Goal: Information Seeking & Learning: Understand process/instructions

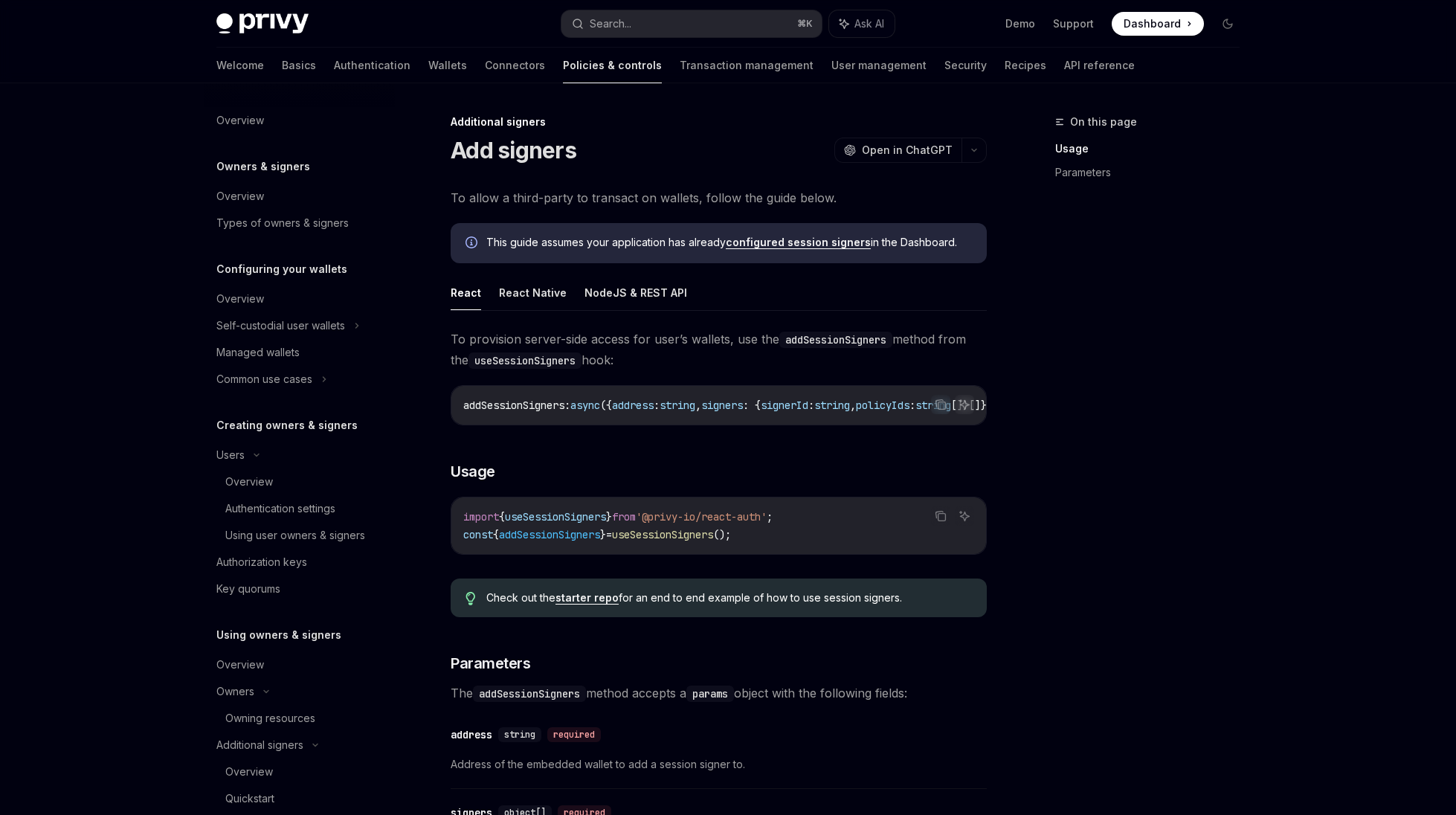
scroll to position [481, 0]
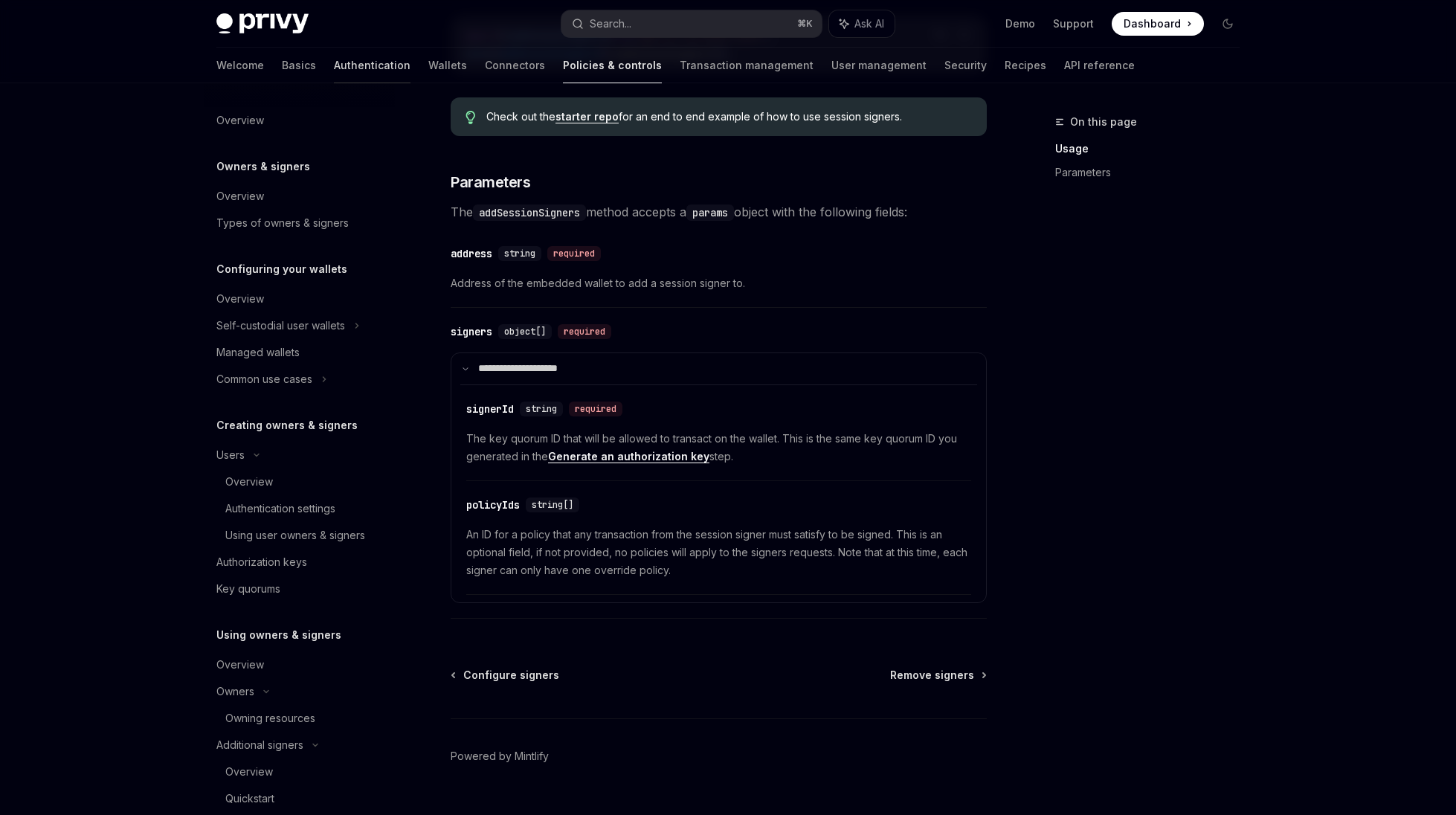
click at [334, 69] on link "Authentication" at bounding box center [372, 65] width 76 height 36
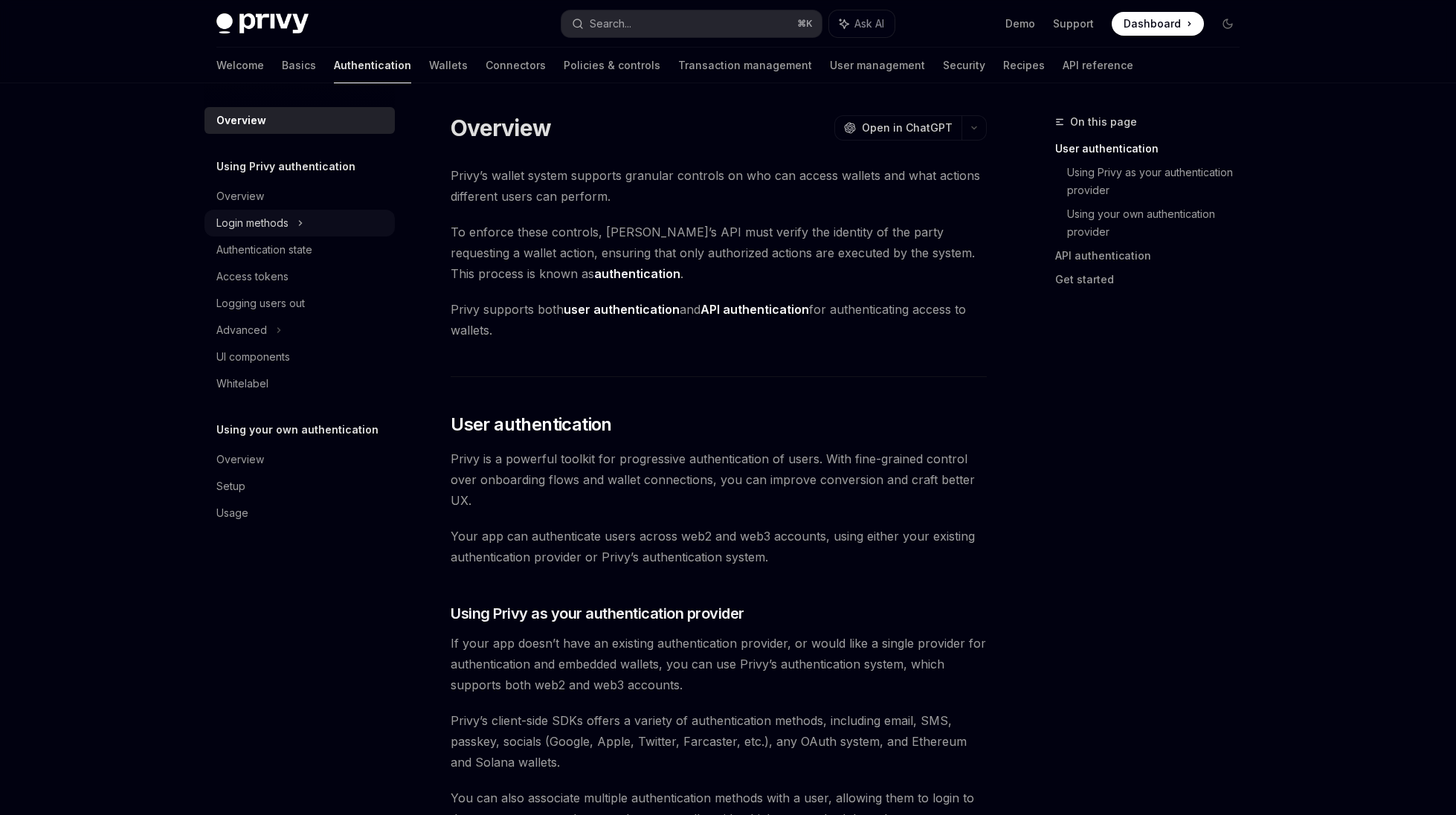
click at [271, 234] on div "Login methods" at bounding box center [299, 223] width 190 height 26
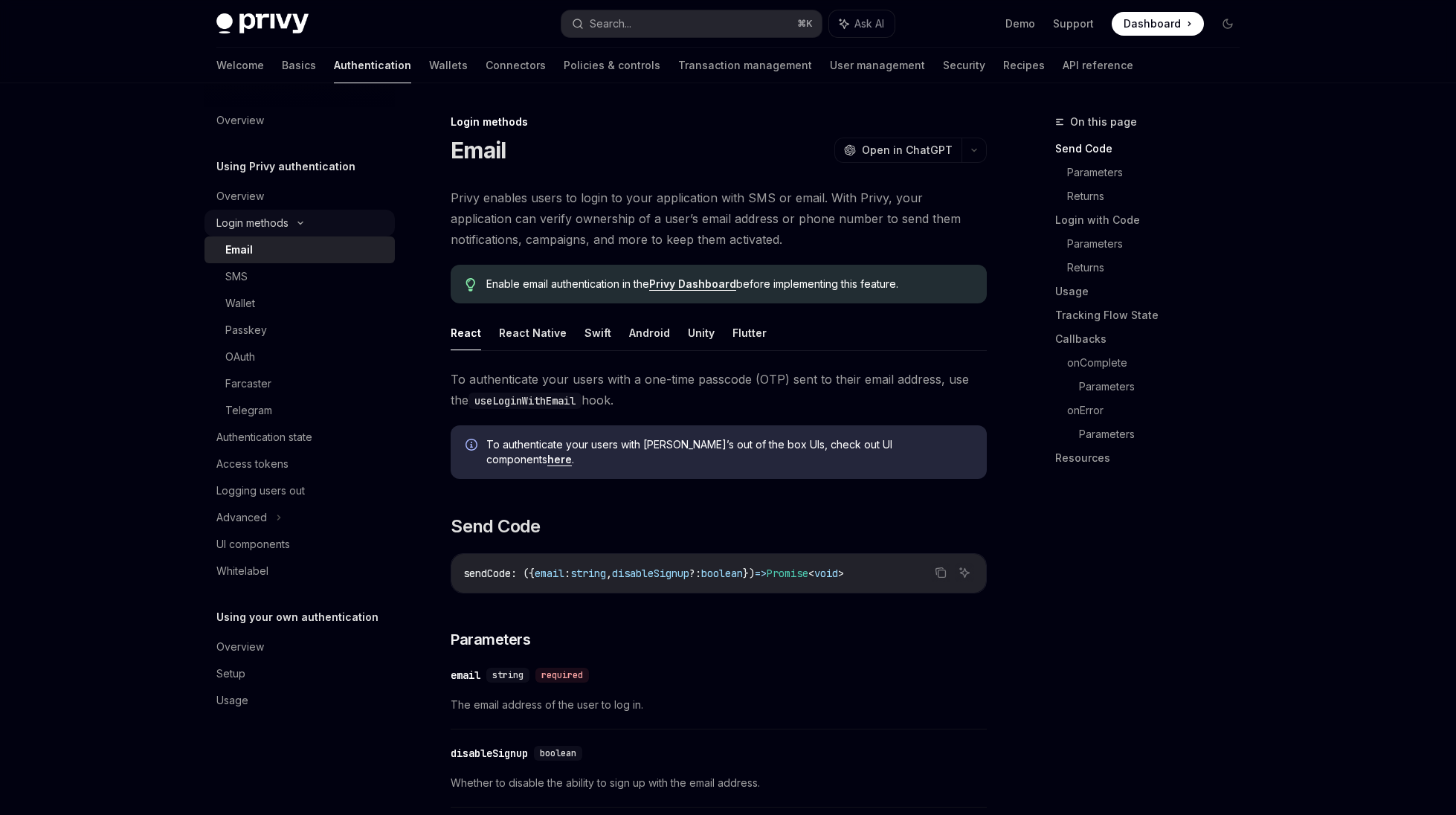
click at [271, 234] on div "Login methods" at bounding box center [299, 223] width 190 height 26
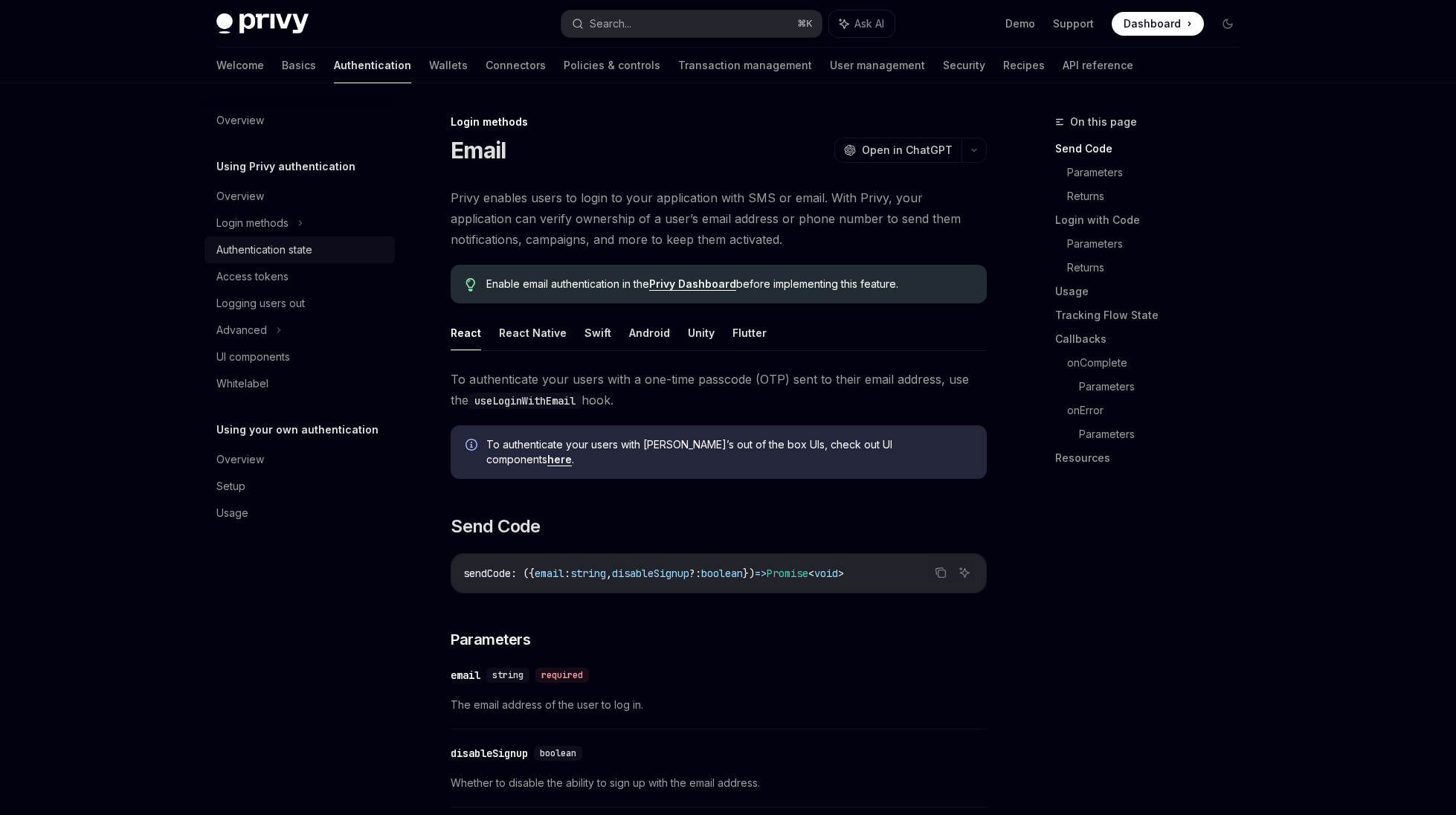
click at [273, 247] on div "Authentication state" at bounding box center [264, 249] width 96 height 18
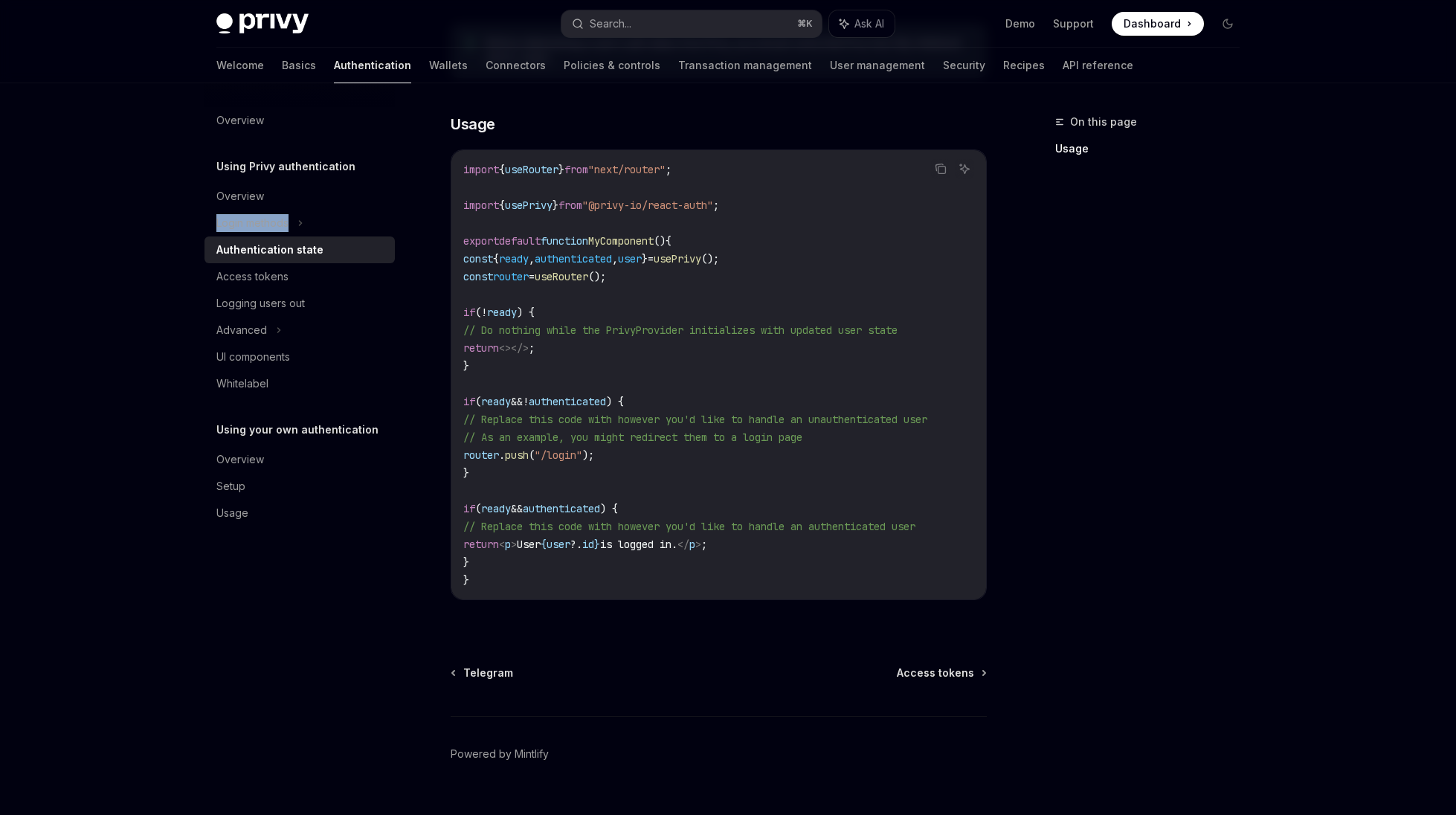
scroll to position [450, 0]
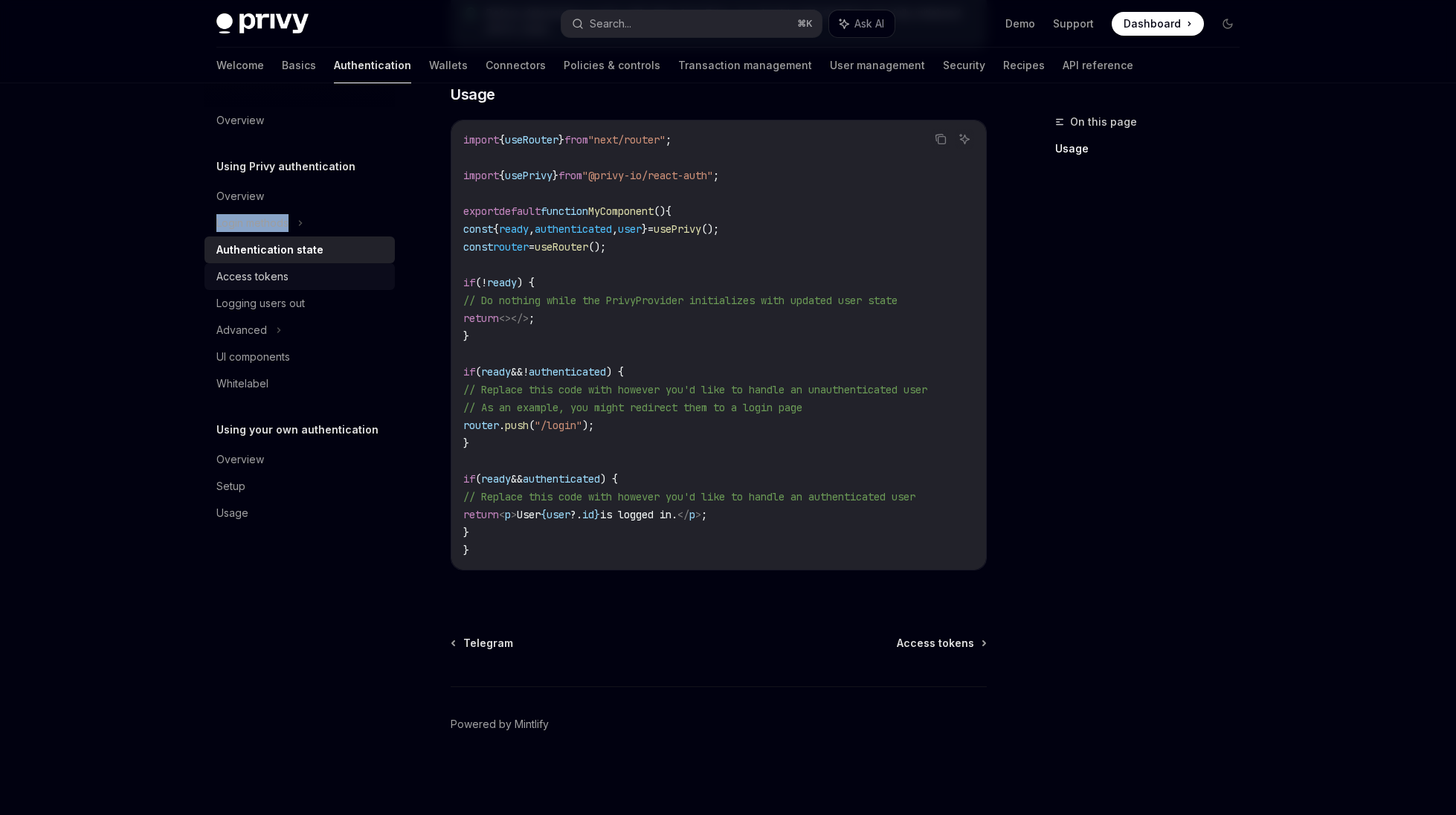
click at [278, 278] on div "Access tokens" at bounding box center [253, 277] width 72 height 18
type textarea "*"
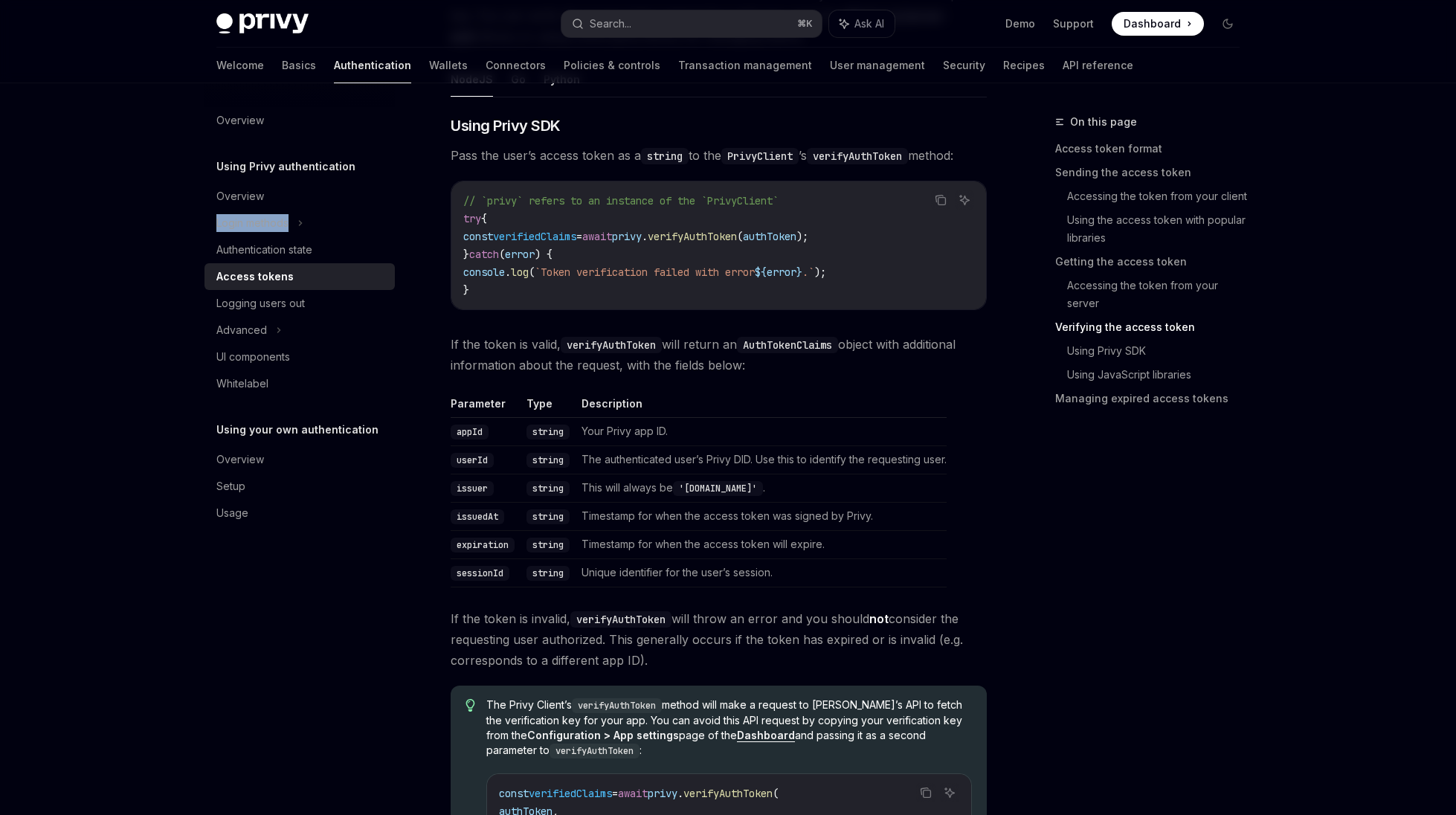
scroll to position [2337, 0]
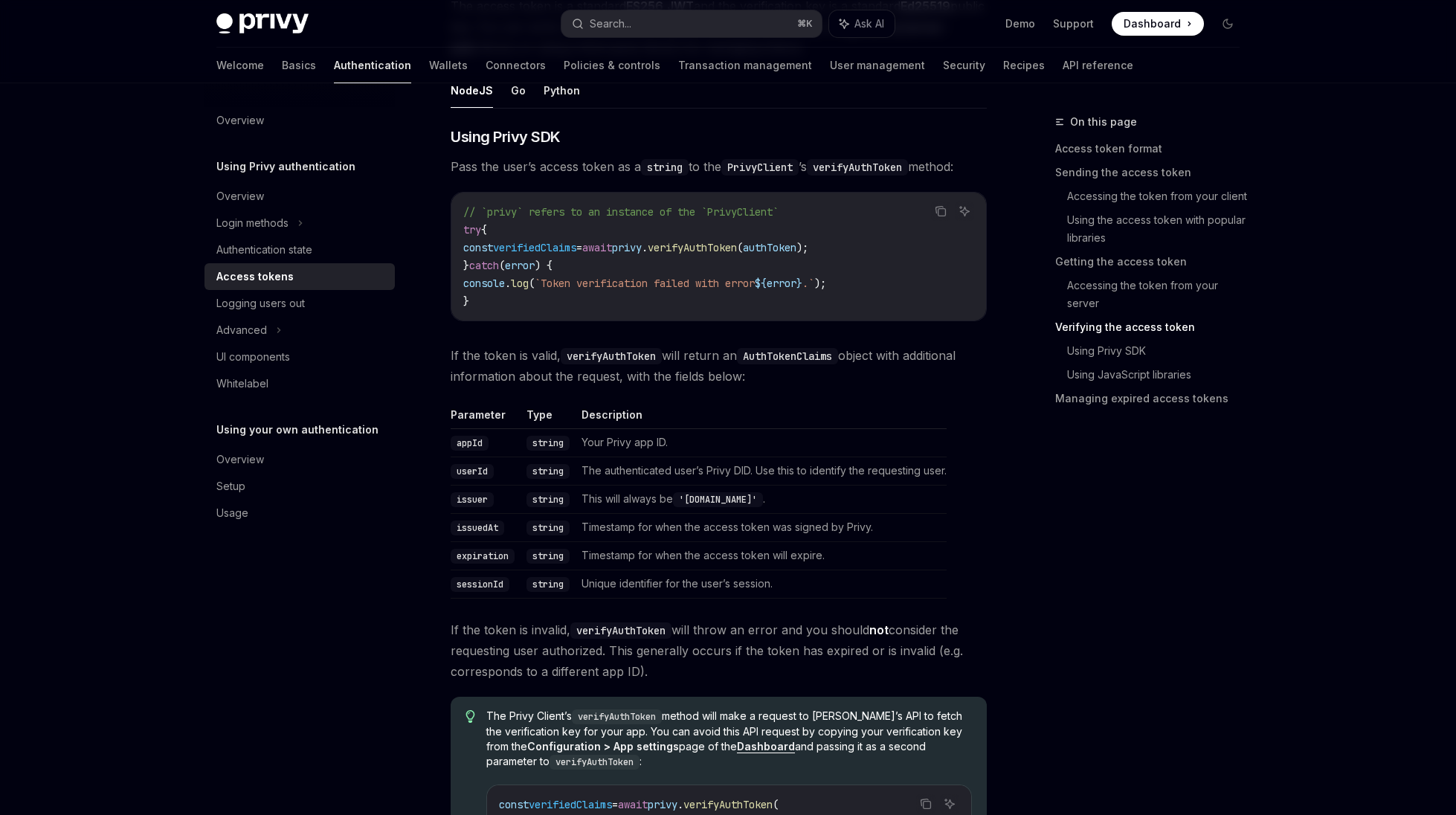
click at [641, 247] on span "privy" at bounding box center [627, 247] width 30 height 13
copy code "const verifiedClaims = await privy . verifyAuthToken ( authToken );"
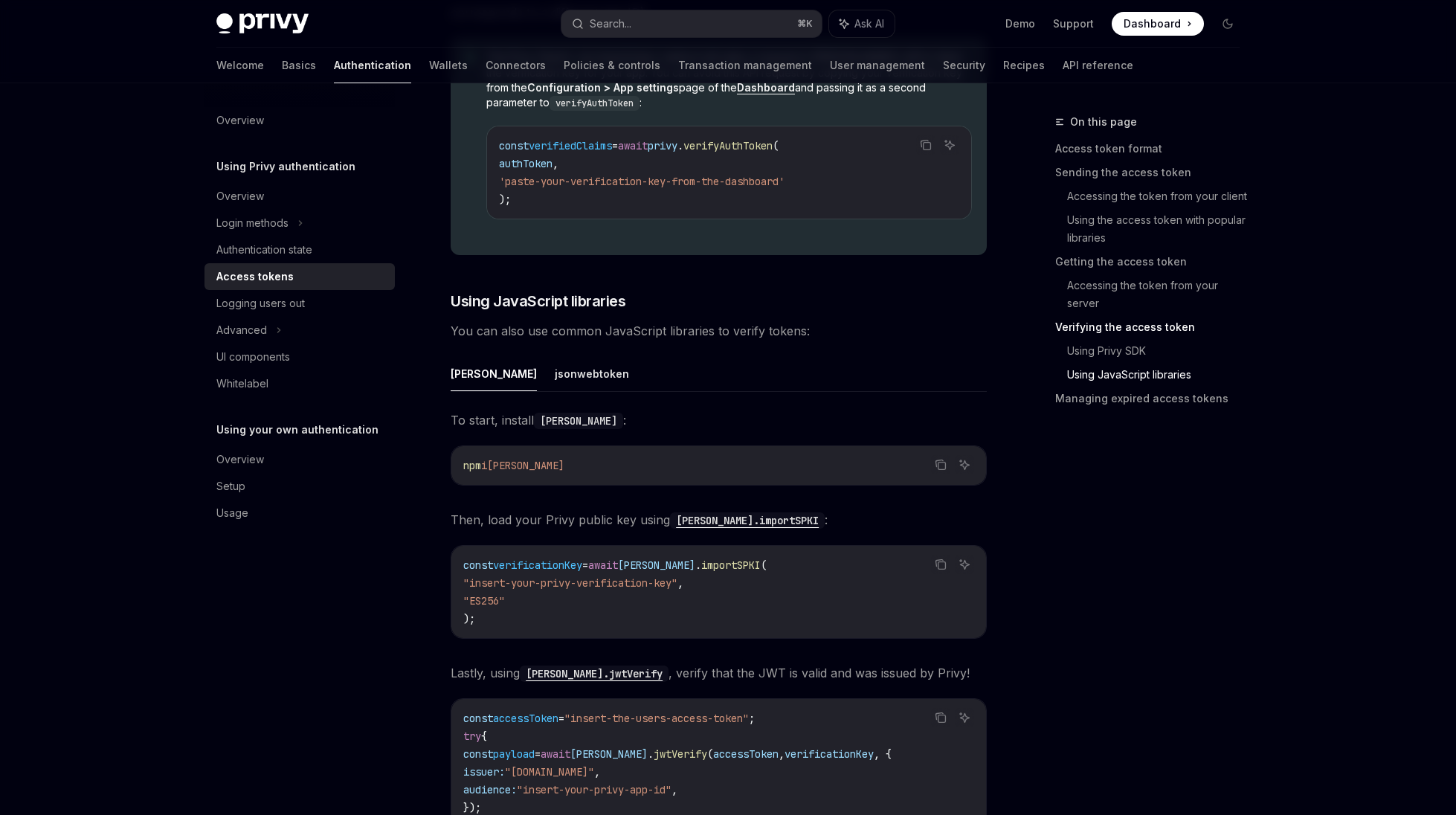
scroll to position [2330, 0]
